Goal: Task Accomplishment & Management: Manage account settings

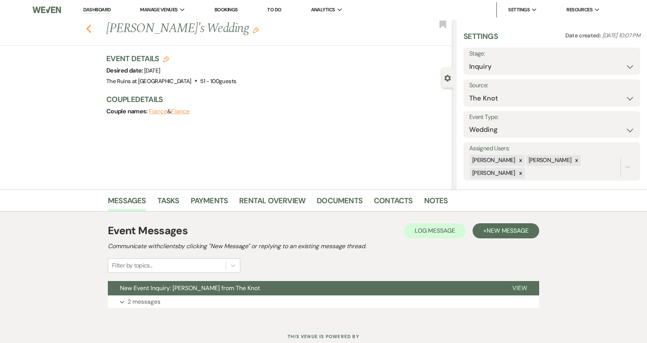
click at [87, 29] on use "button" at bounding box center [88, 29] width 5 height 8
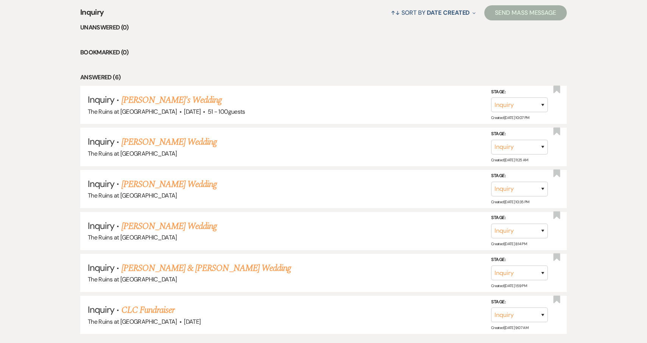
scroll to position [354, 0]
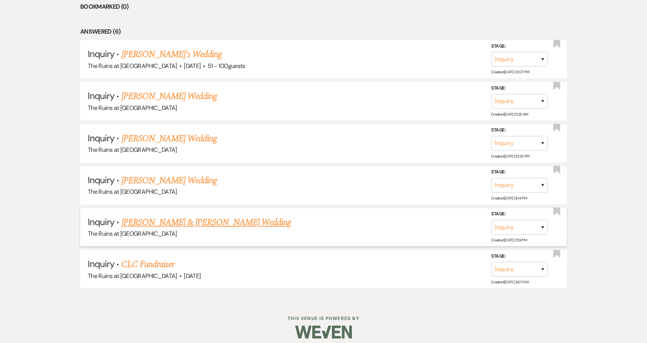
click at [213, 222] on link "[PERSON_NAME] & [PERSON_NAME] Wedding" at bounding box center [205, 223] width 169 height 14
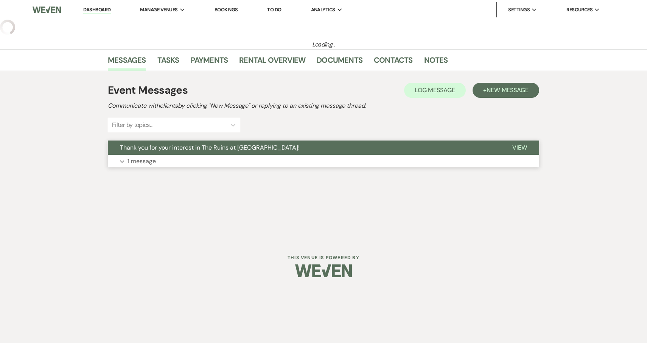
click at [240, 150] on span "Thank you for your interest in The Ruins at Sassafras!" at bounding box center [210, 148] width 180 height 8
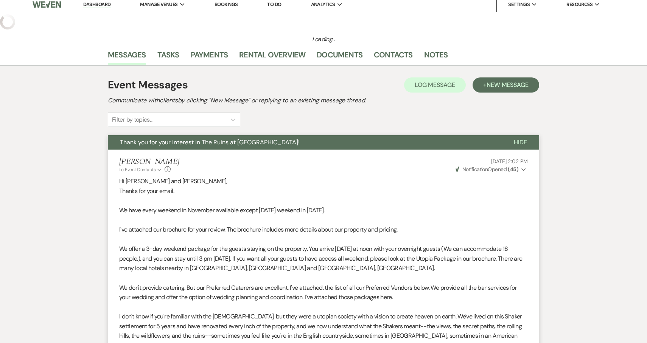
scroll to position [6, 0]
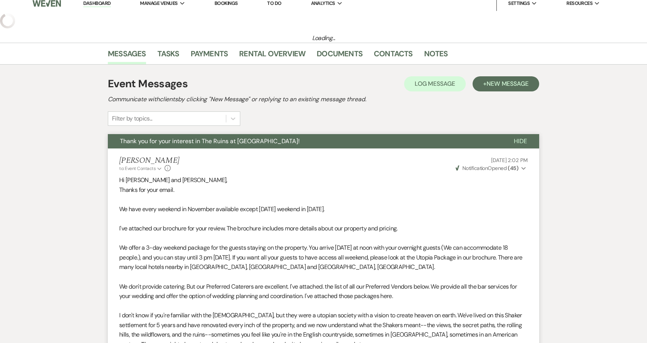
select select "6"
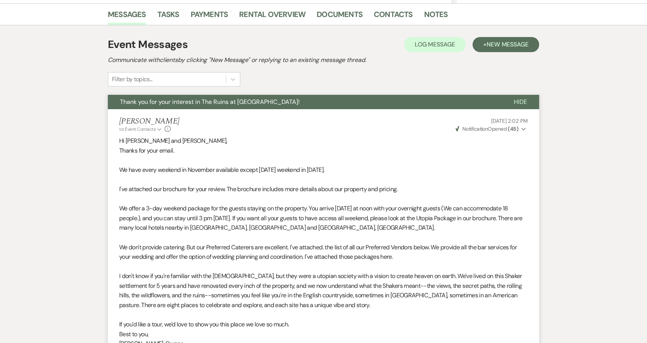
scroll to position [0, 0]
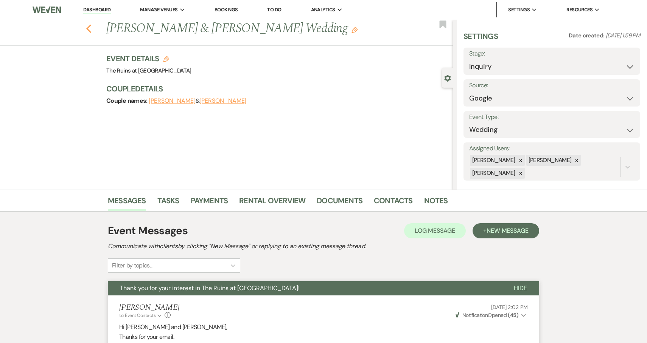
click at [88, 25] on icon "Previous" at bounding box center [89, 28] width 6 height 9
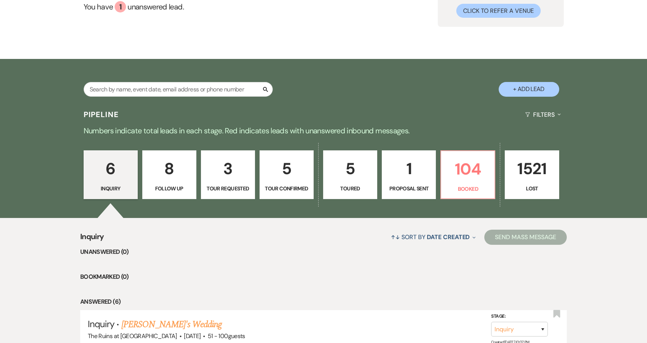
scroll to position [161, 0]
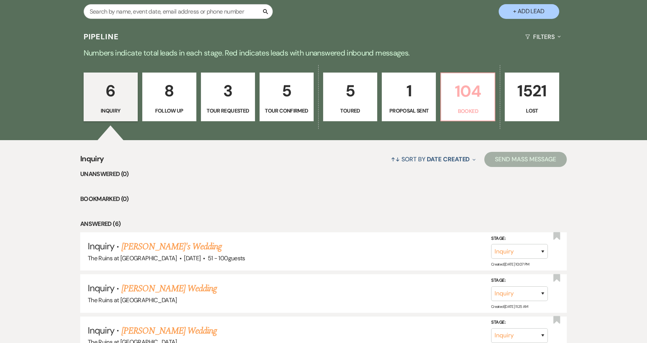
click at [474, 88] on p "104" at bounding box center [468, 91] width 44 height 25
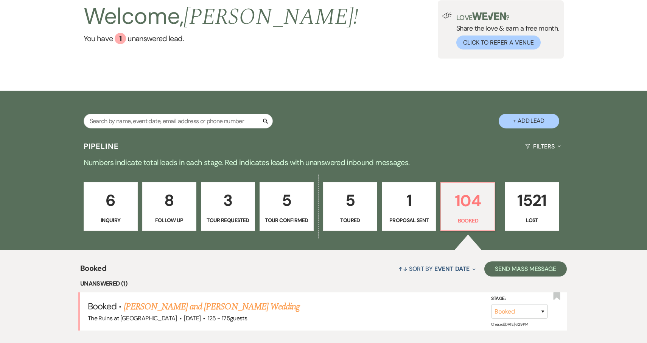
scroll to position [161, 0]
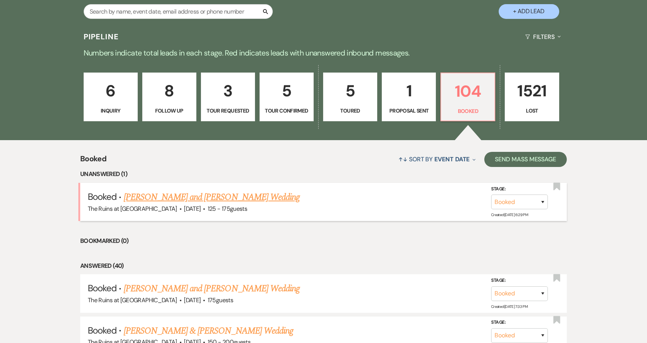
click at [228, 196] on link "[PERSON_NAME] and [PERSON_NAME] Wedding" at bounding box center [212, 198] width 176 height 14
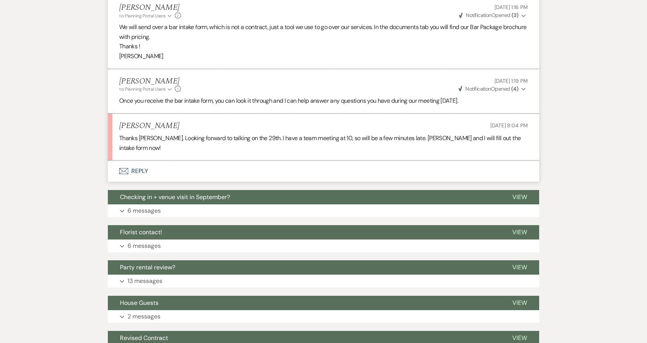
scroll to position [868, 0]
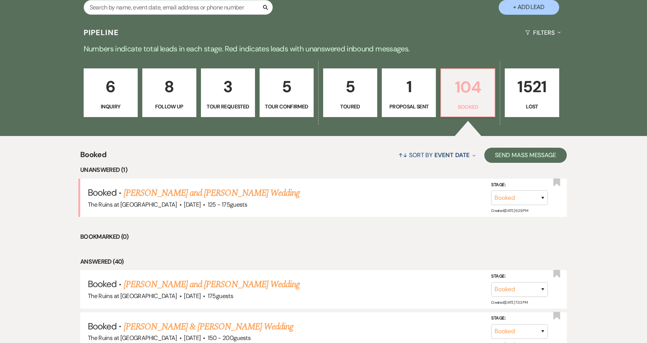
click at [470, 89] on p "104" at bounding box center [468, 87] width 44 height 25
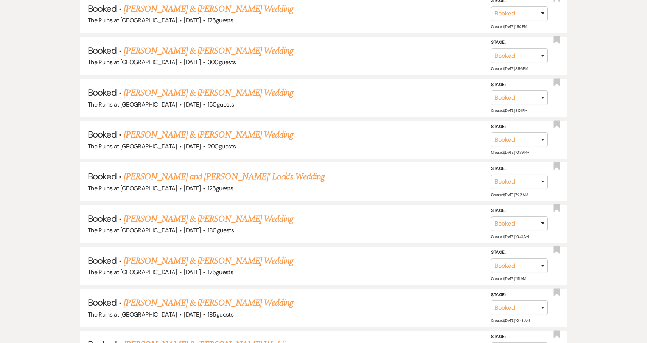
scroll to position [528, 0]
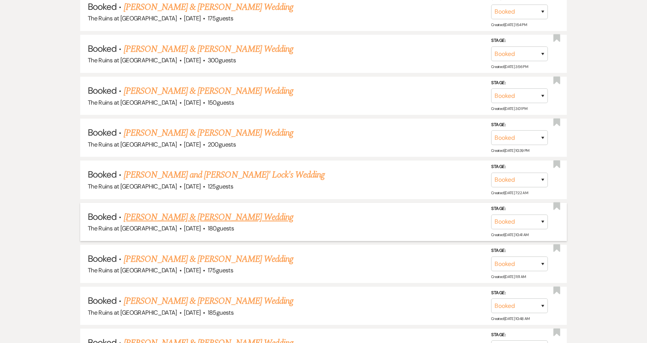
click at [252, 213] on link "[PERSON_NAME] & [PERSON_NAME] Wedding" at bounding box center [208, 218] width 169 height 14
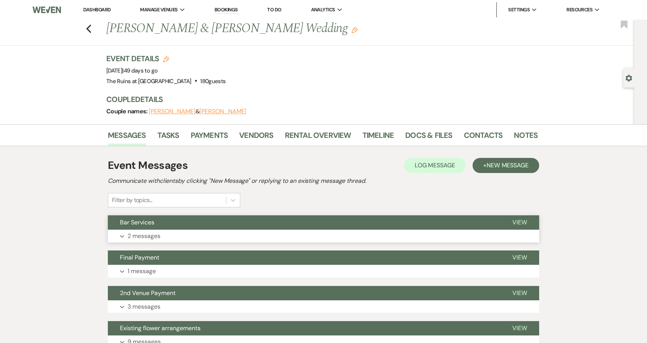
click at [150, 222] on span "Bar Services" at bounding box center [137, 223] width 34 height 8
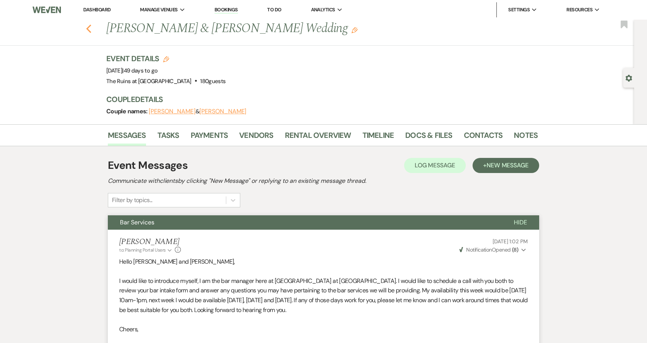
click at [88, 31] on use "button" at bounding box center [88, 29] width 5 height 8
